Goal: Information Seeking & Learning: Learn about a topic

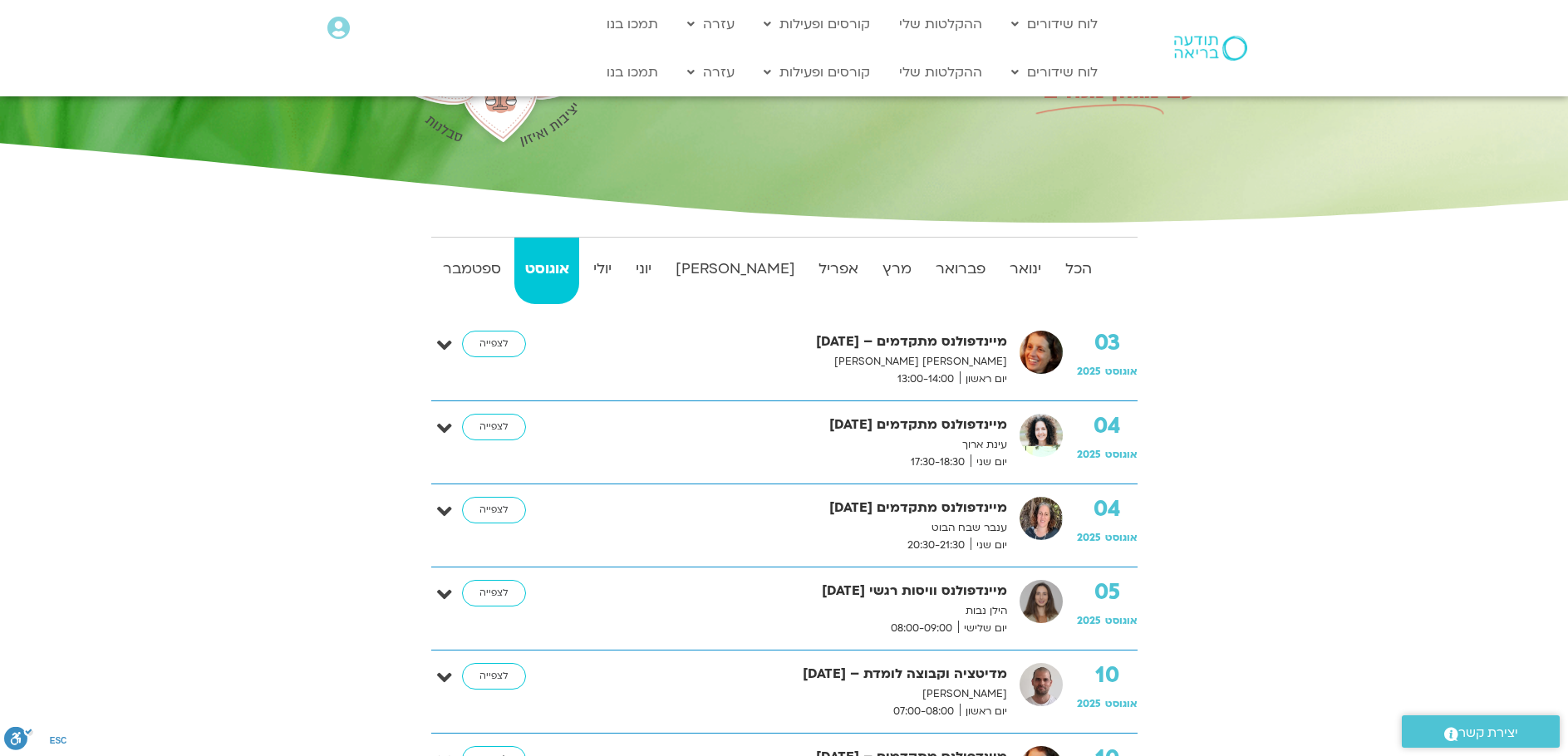
scroll to position [249, 0]
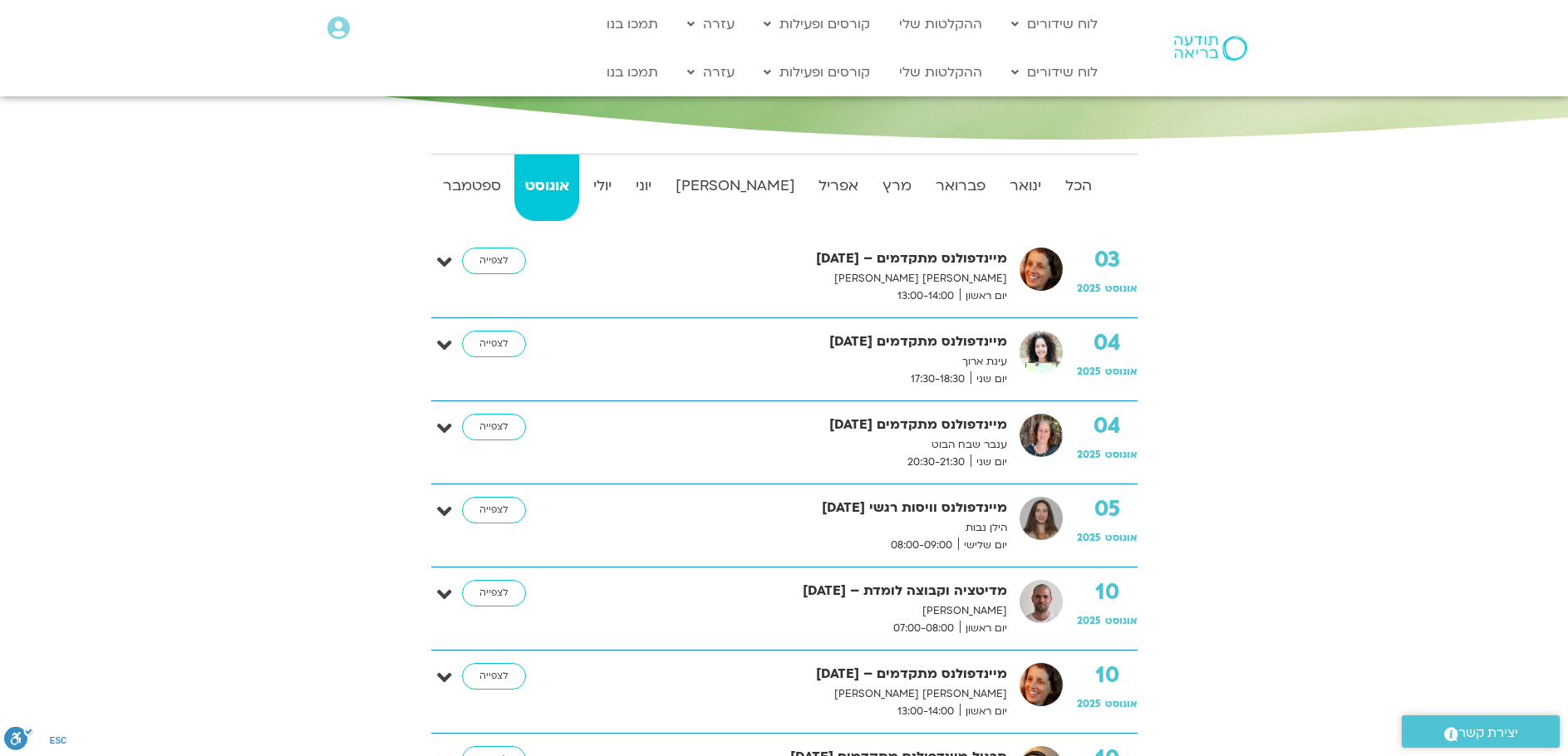
click at [515, 154] on link "אוגוסט" at bounding box center [547, 187] width 65 height 67
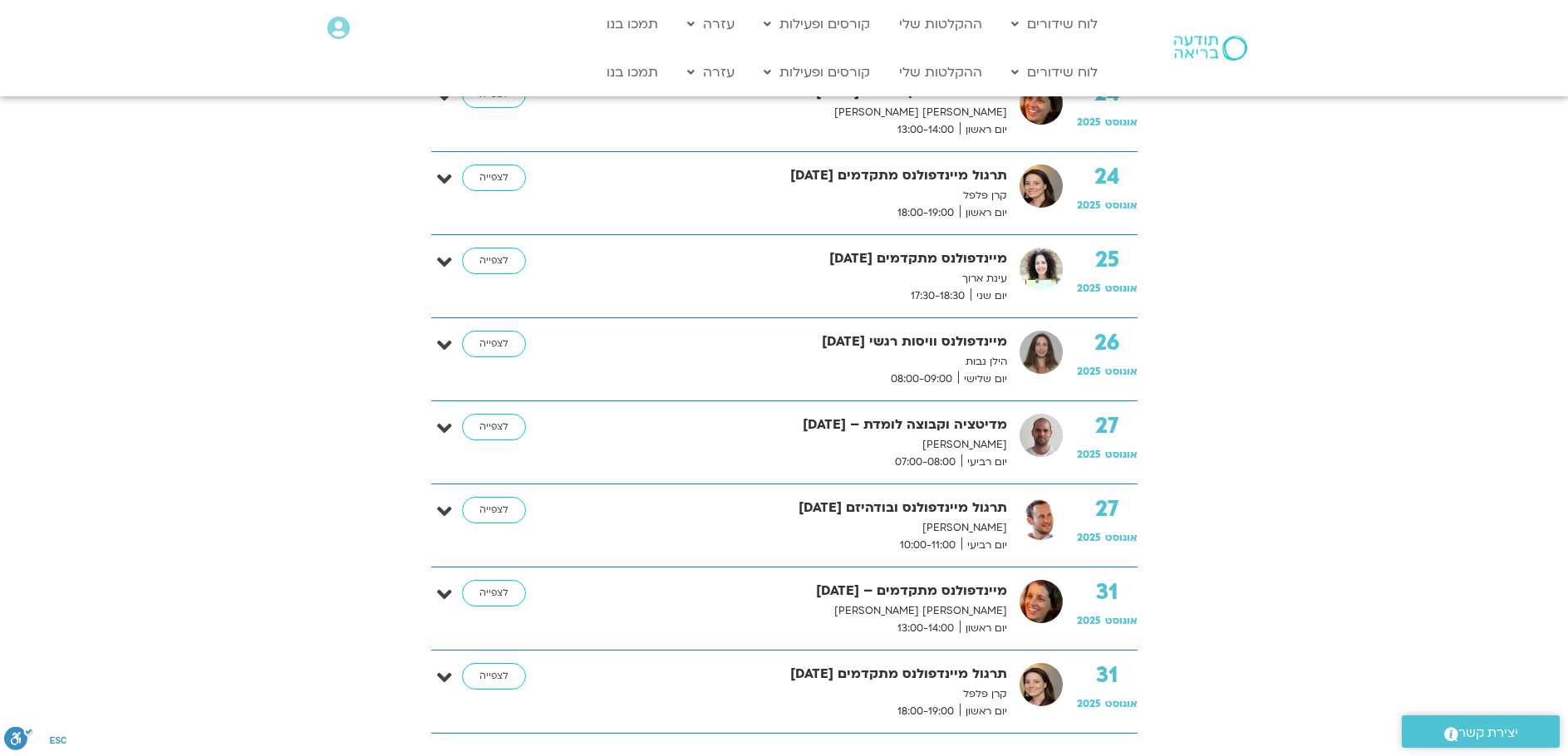
scroll to position [1829, 0]
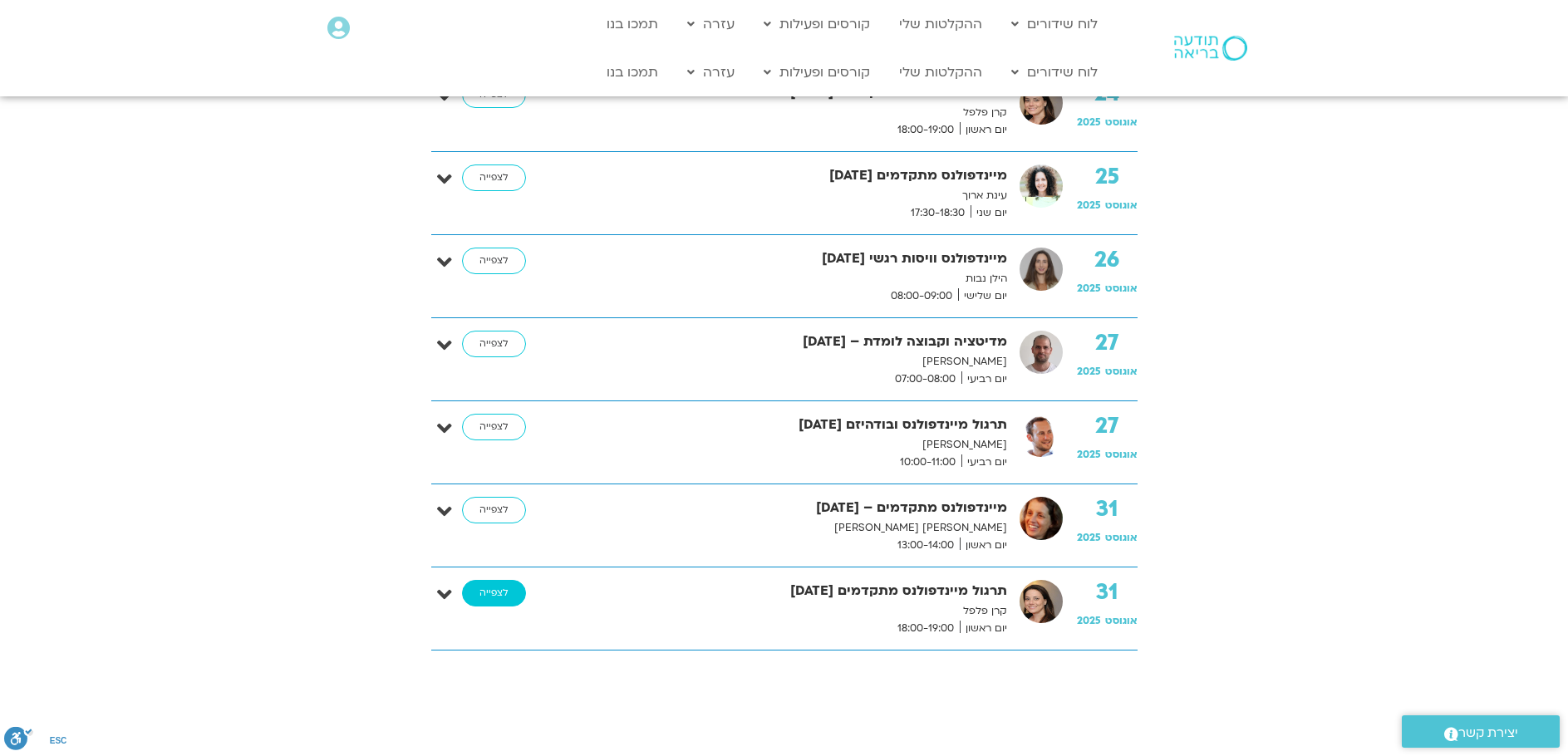
click at [506, 598] on link "לצפייה" at bounding box center [494, 593] width 64 height 27
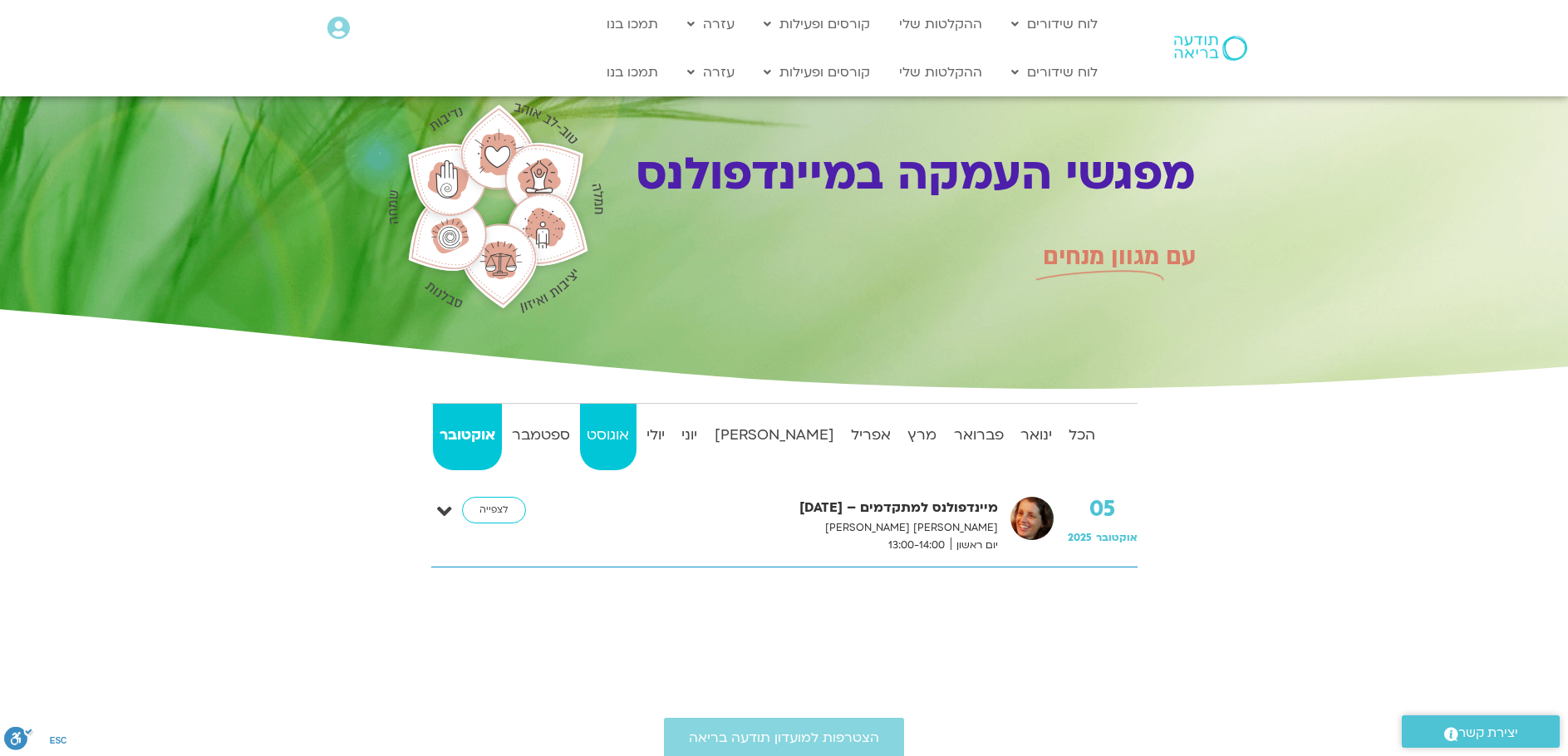
click at [636, 431] on strong "אוגוסט" at bounding box center [607, 435] width 56 height 25
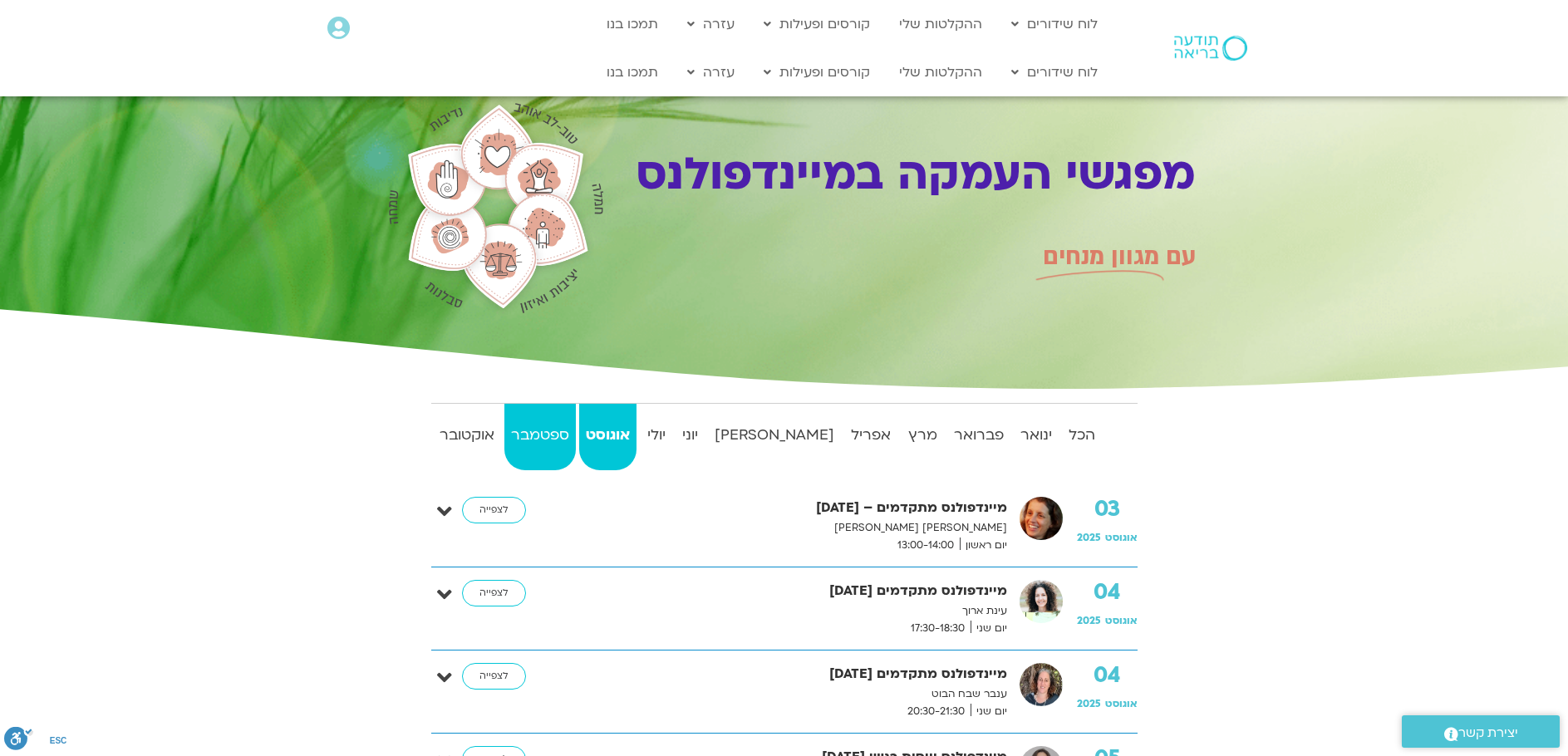
click at [539, 436] on strong "ספטמבר" at bounding box center [540, 435] width 71 height 25
